Goal: Navigation & Orientation: Find specific page/section

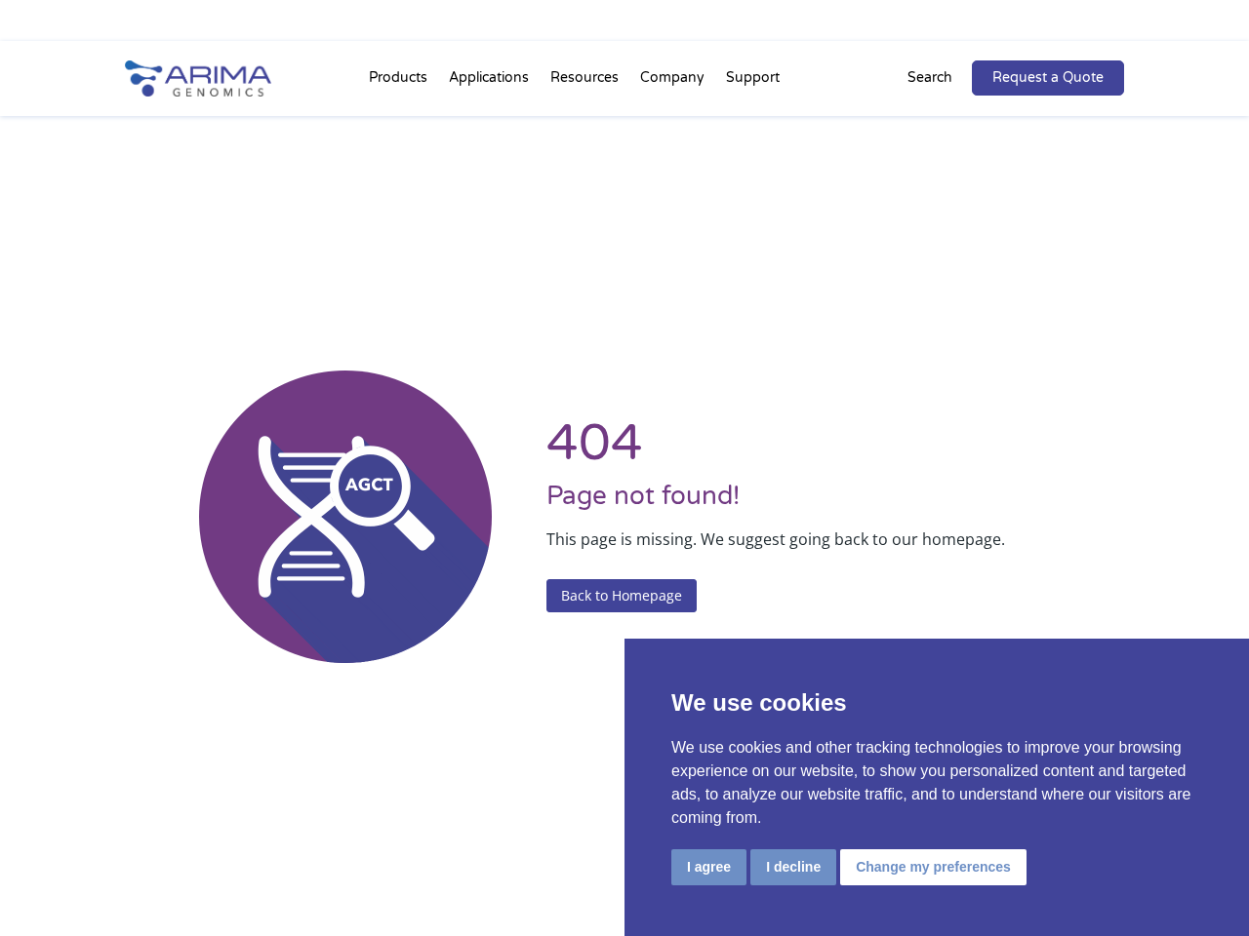
click at [624, 58] on li "Resources Resource Library Documentation Publications Literature Videos Blog Bi…" at bounding box center [584, 82] width 90 height 66
click at [708, 867] on button "I agree" at bounding box center [708, 868] width 75 height 36
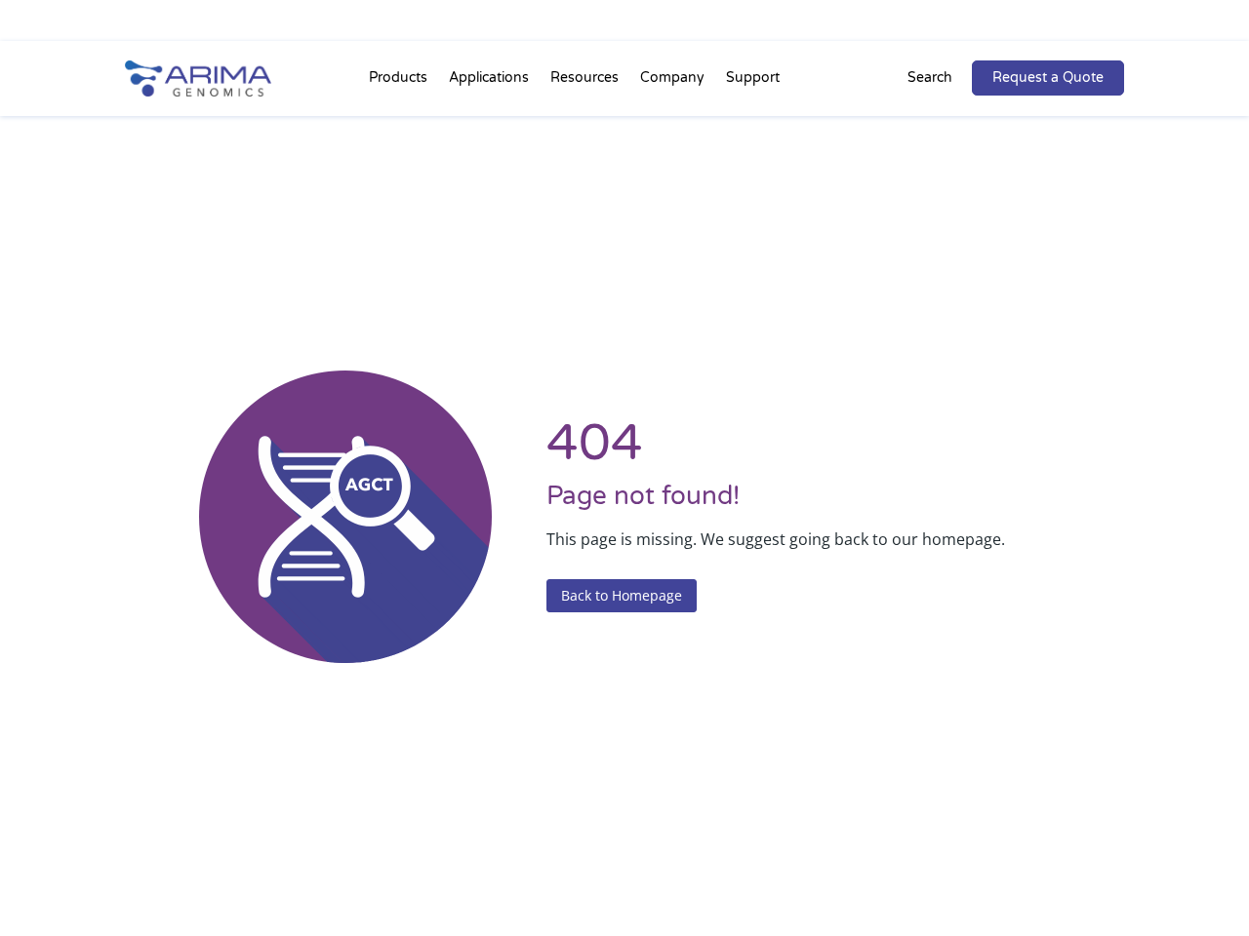
click at [792, 867] on div "404 Page not found! This page is missing. We suggest going back to our homepage…" at bounding box center [624, 517] width 999 height 936
click at [930, 867] on div "404 Page not found! This page is missing. We suggest going back to our homepage…" at bounding box center [624, 517] width 999 height 936
click at [624, 78] on li "Resources Resource Library Documentation Publications Literature Videos Blog Bi…" at bounding box center [584, 82] width 90 height 66
click at [400, 82] on li "Products Clinical Services Aventa FusionPlus Aventa [MEDICAL_DATA] Research Pro…" at bounding box center [398, 82] width 80 height 66
click at [586, 82] on li "Resources Resource Library Documentation Publications Literature Videos Blog Bi…" at bounding box center [584, 82] width 90 height 66
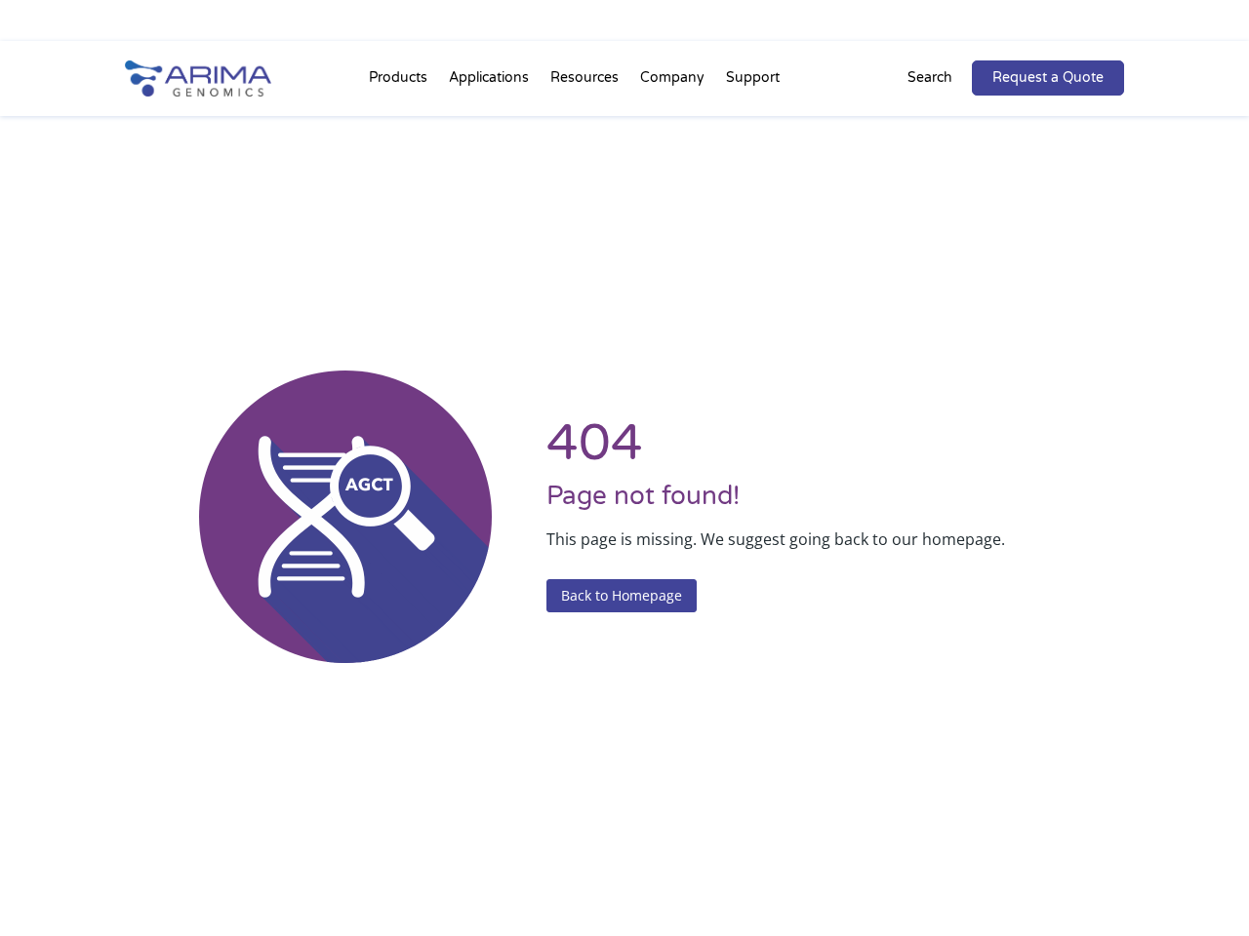
click at [673, 82] on li "Company About + Team Careers Events Press + News" at bounding box center [672, 82] width 86 height 66
click at [751, 82] on li "Support FAQs Contact Us" at bounding box center [752, 82] width 75 height 66
click at [942, 78] on p "Search" at bounding box center [929, 77] width 45 height 25
